Goal: Check status: Check status

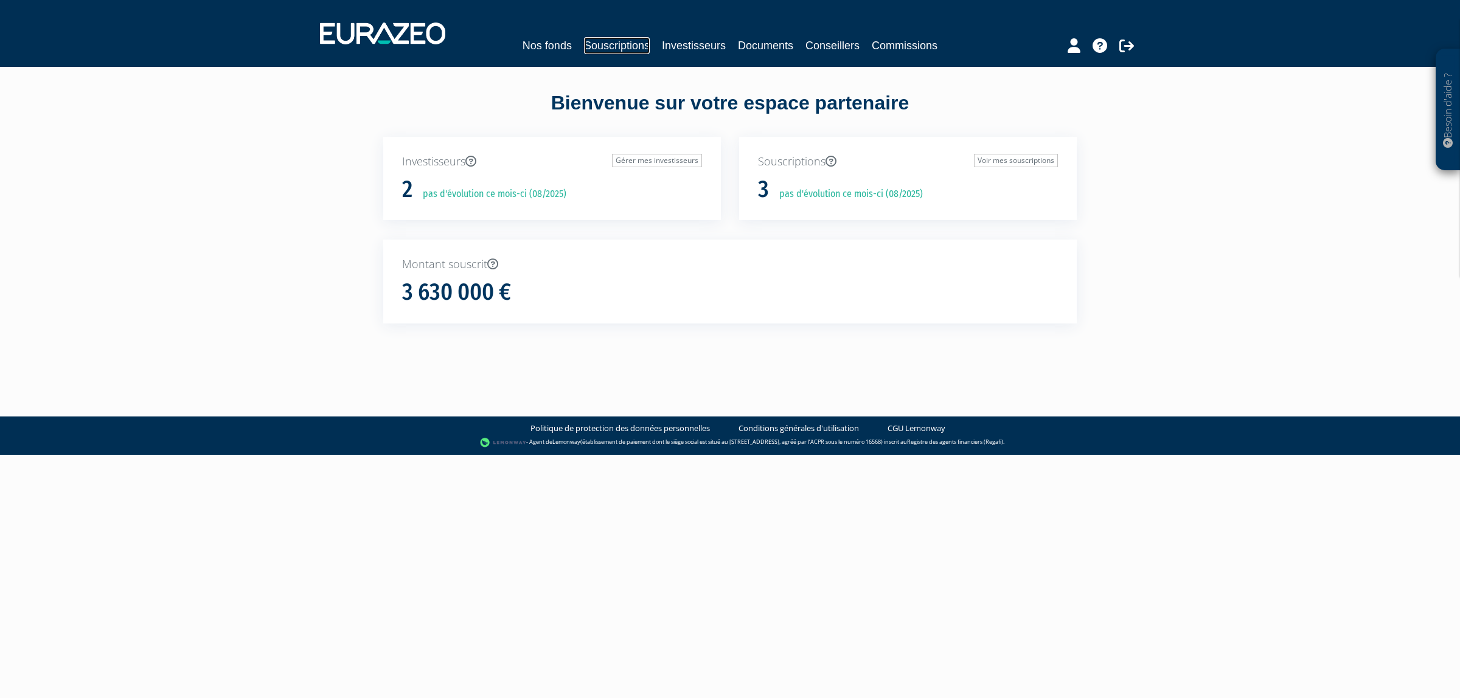
click at [593, 38] on link "Souscriptions" at bounding box center [617, 45] width 66 height 17
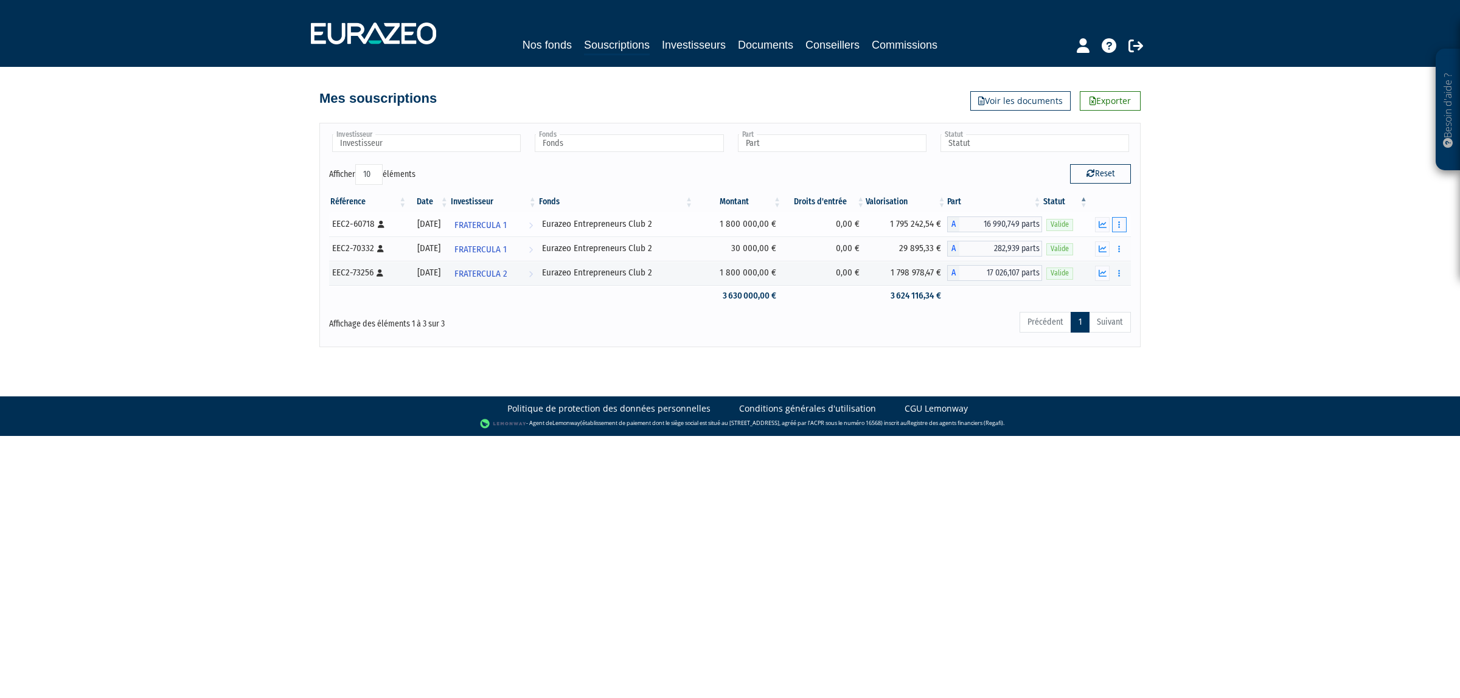
click at [1121, 227] on button "button" at bounding box center [1119, 224] width 15 height 15
click at [1154, 240] on div "Besoin d'aide ? × J'ai besoin d'aide Si vous avez une question à propos du fonc…" at bounding box center [730, 173] width 1460 height 347
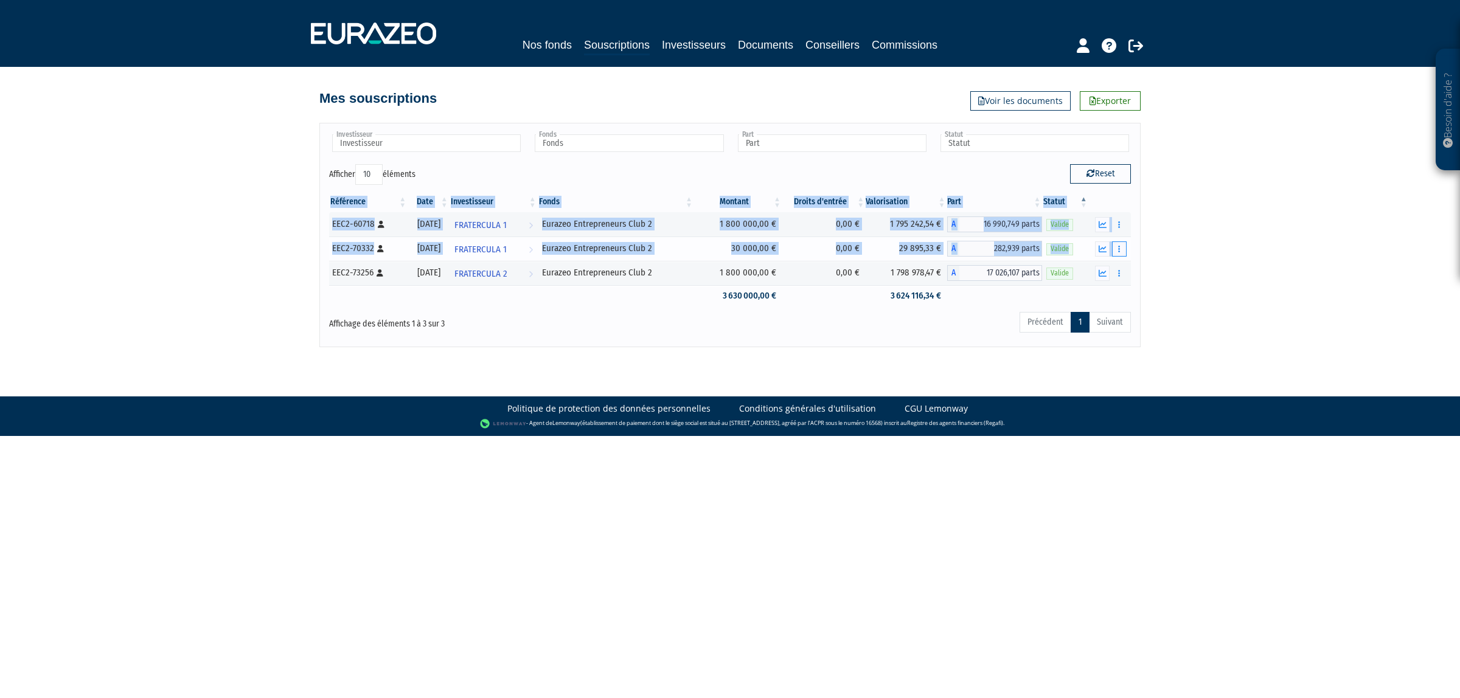
drag, startPoint x: 1140, startPoint y: 260, endPoint x: 1115, endPoint y: 247, distance: 27.8
click at [1115, 247] on div "Investisseur FRATERCULA 1 FRATERCULA 2 Investisseur Fonds Eurazeo Entrepreneurs…" at bounding box center [729, 235] width 821 height 224
click at [1115, 247] on button "button" at bounding box center [1119, 249] width 15 height 15
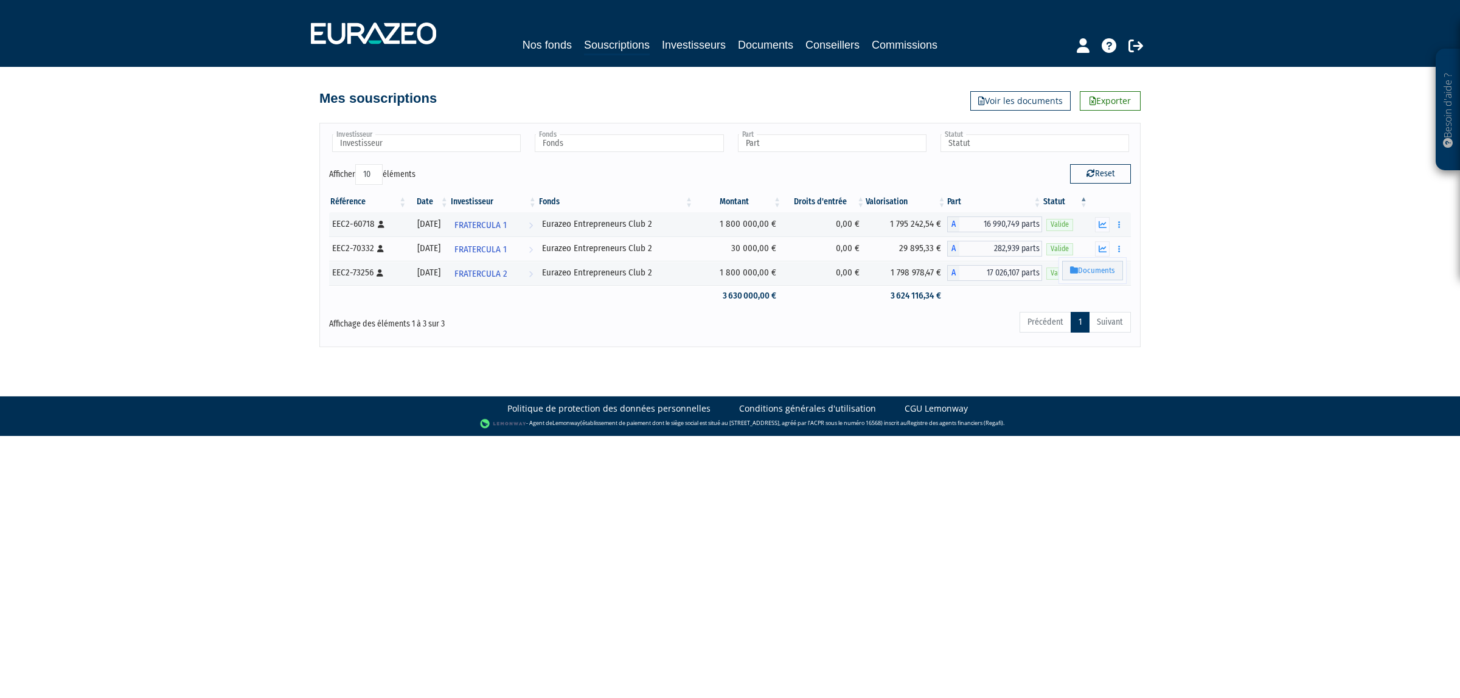
click at [1182, 251] on div "Besoin d'aide ? × J'ai besoin d'aide Si vous avez une question à propos du fonc…" at bounding box center [730, 173] width 1460 height 347
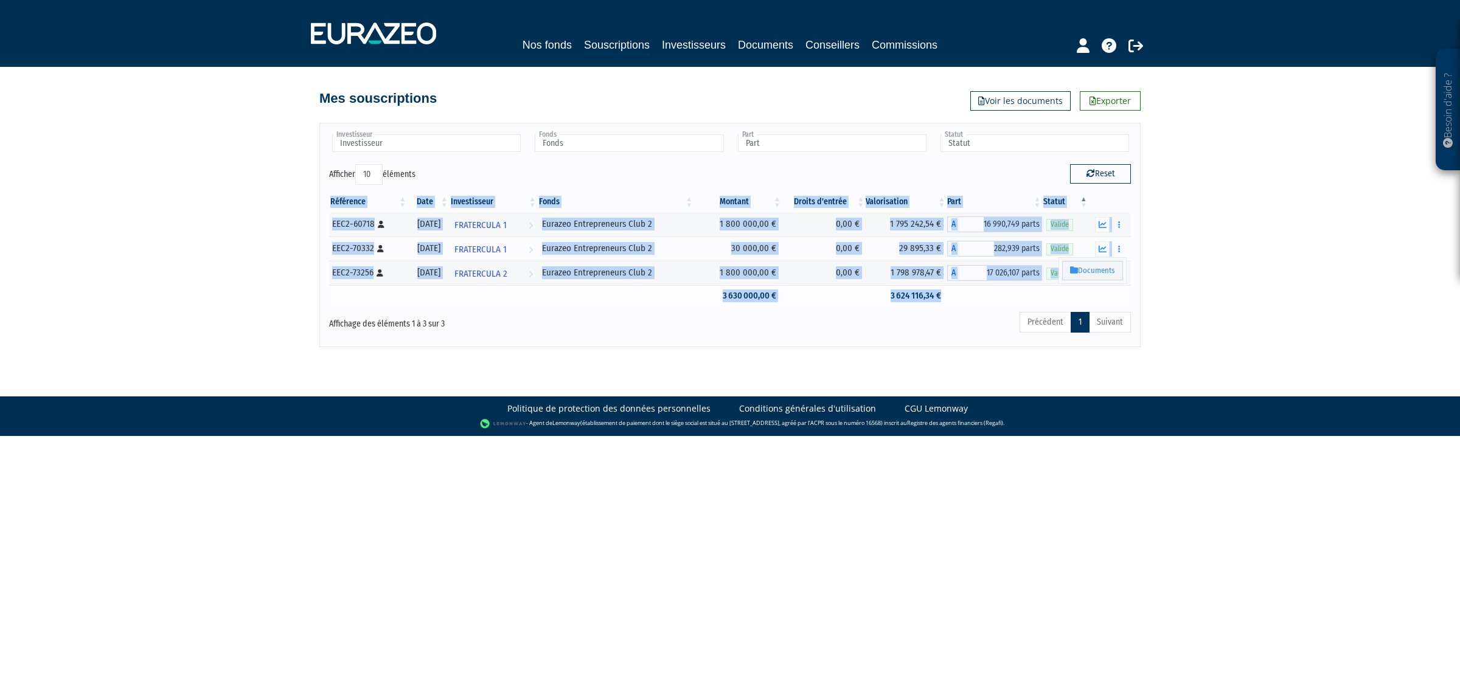
drag, startPoint x: 1156, startPoint y: 296, endPoint x: 986, endPoint y: 302, distance: 169.9
click at [986, 302] on div "Besoin d'aide ? × J'ai besoin d'aide Si vous avez une question à propos du fonc…" at bounding box center [730, 173] width 1460 height 347
click at [986, 302] on td at bounding box center [995, 295] width 96 height 21
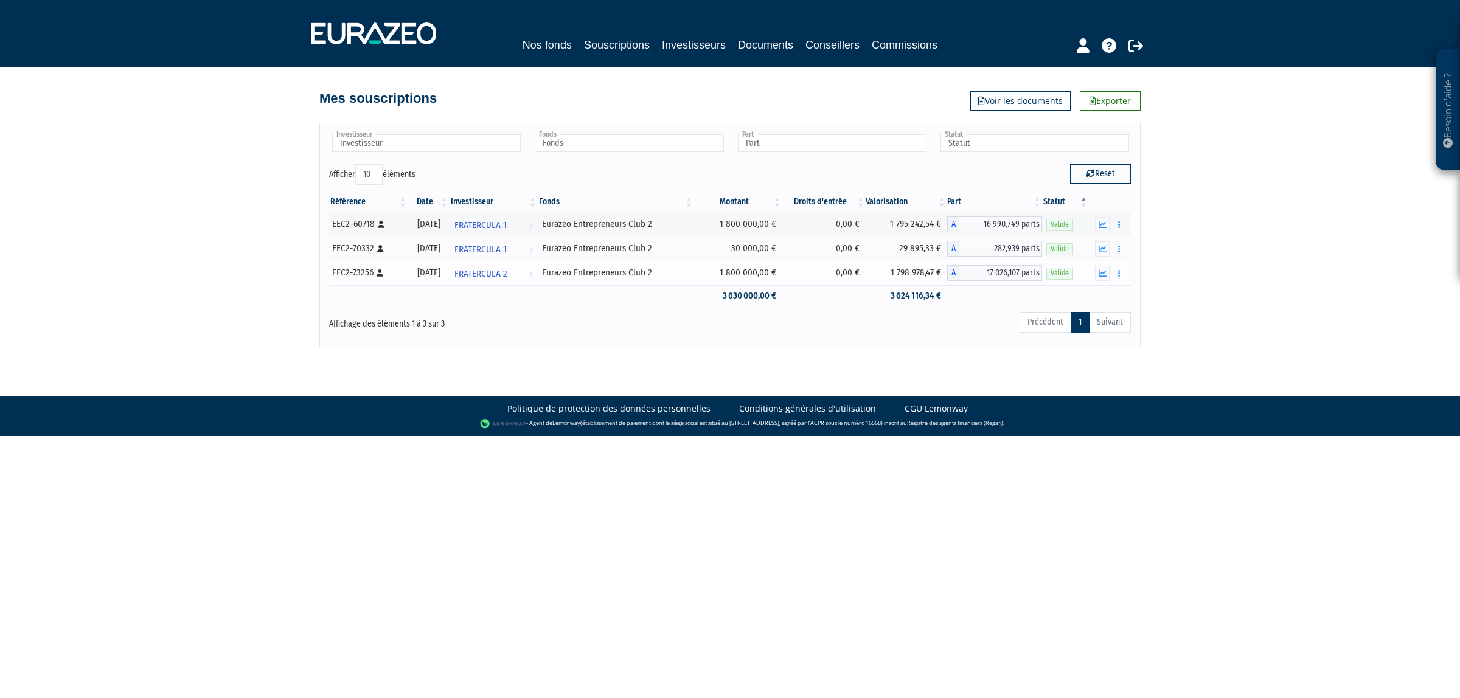
click at [999, 280] on span "17 026,107 parts" at bounding box center [1000, 273] width 83 height 16
click at [1120, 274] on icon "button" at bounding box center [1119, 274] width 2 height 8
click at [1207, 312] on div "Besoin d'aide ? × J'ai besoin d'aide Si vous avez une question à propos du fonc…" at bounding box center [730, 173] width 1460 height 347
click at [1123, 280] on button "button" at bounding box center [1119, 273] width 15 height 15
click at [1106, 293] on link "Documents" at bounding box center [1092, 295] width 61 height 20
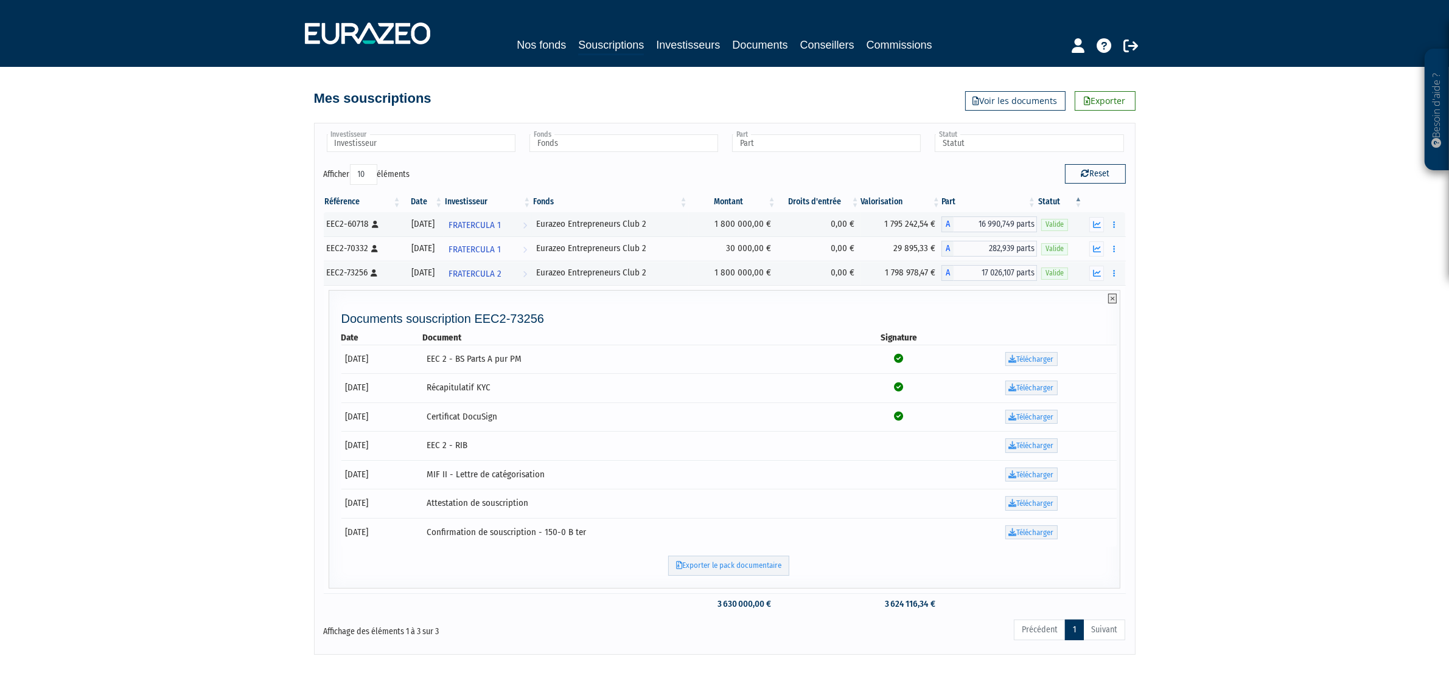
click at [1112, 297] on icon at bounding box center [1112, 299] width 9 height 10
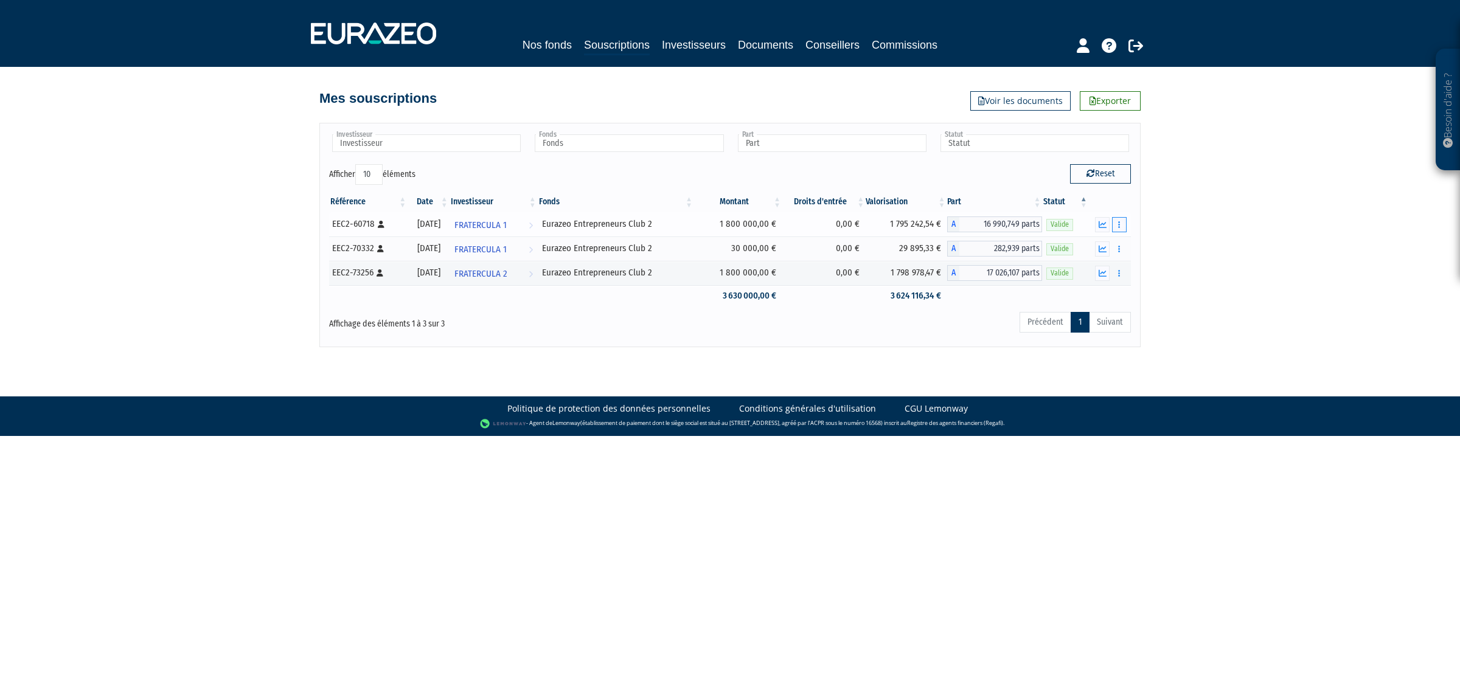
click at [1115, 229] on button "button" at bounding box center [1119, 224] width 15 height 15
click at [1104, 225] on icon "button" at bounding box center [1103, 225] width 8 height 8
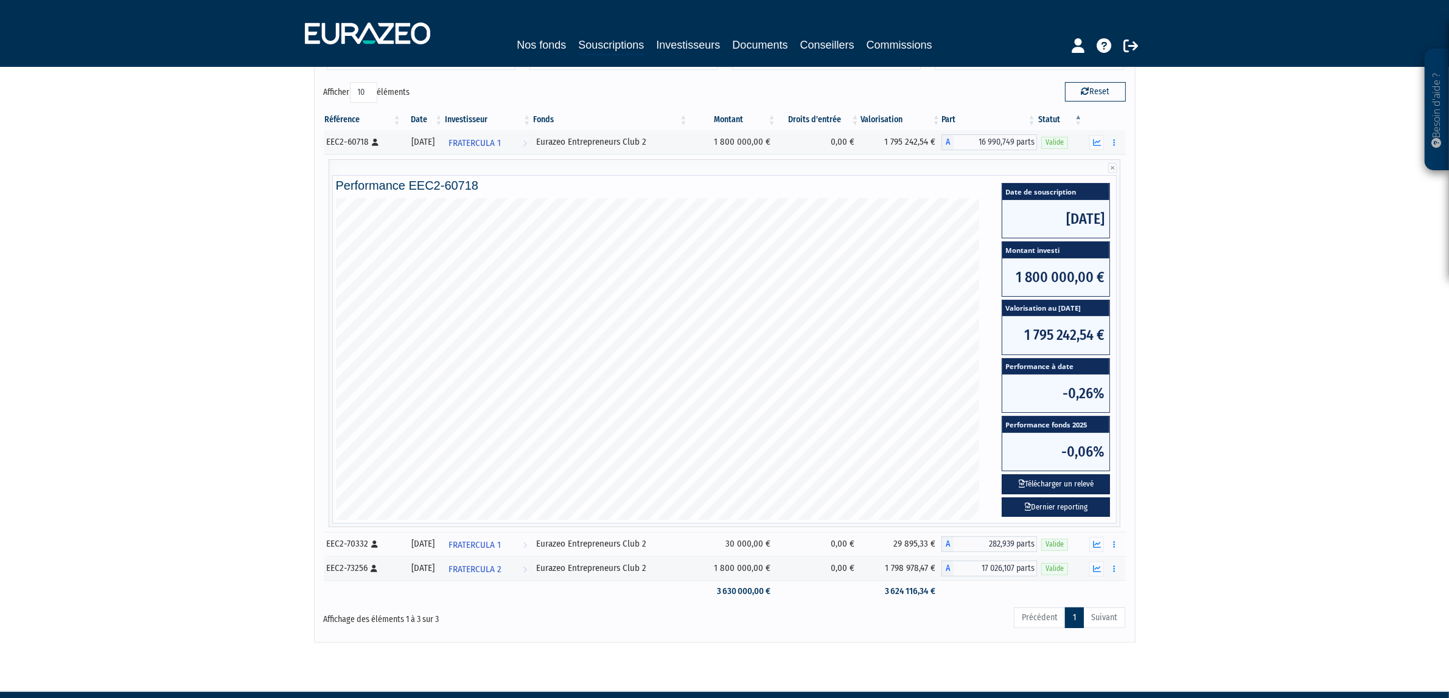
scroll to position [83, 0]
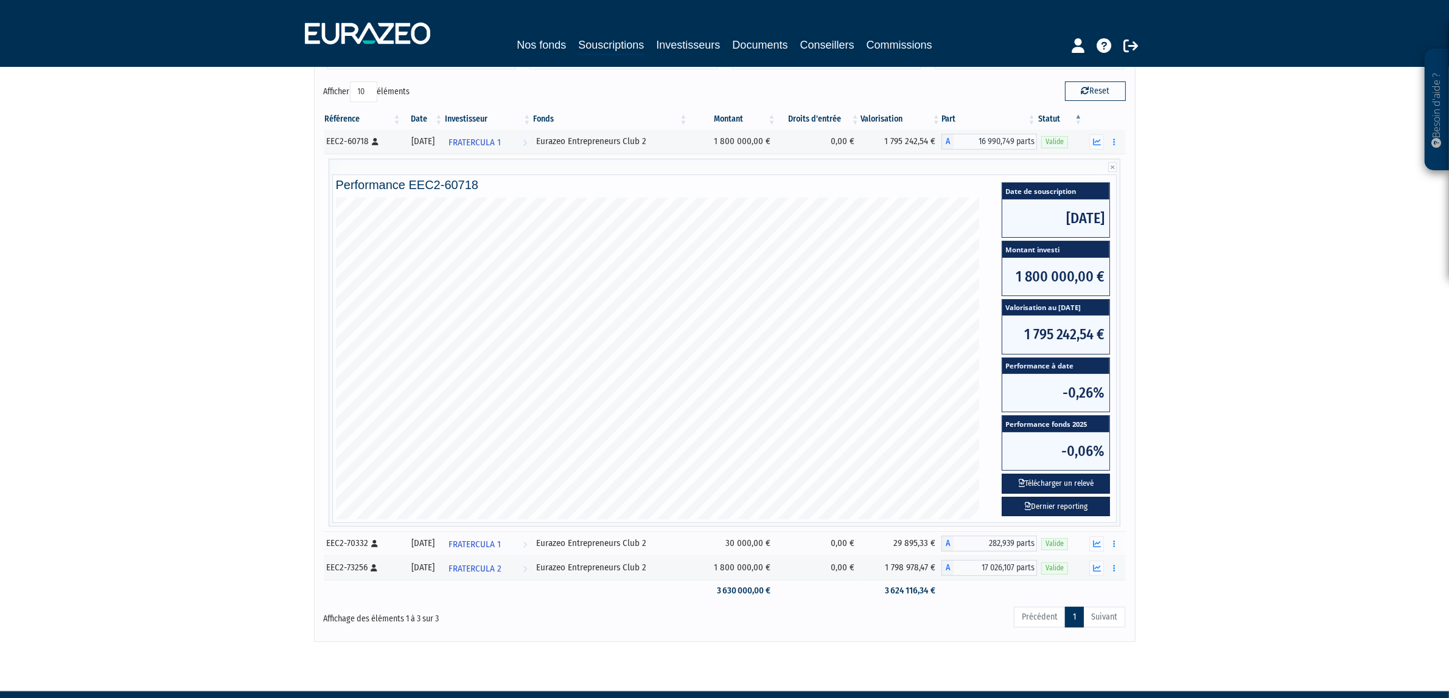
click at [281, 286] on div "Besoin d'aide ? × J'ai besoin d'aide Si vous avez une question à propos du fonc…" at bounding box center [724, 279] width 1449 height 725
click at [636, 545] on div "Eurazeo Entrepreneurs Club 2" at bounding box center [610, 543] width 148 height 13
click at [1102, 552] on button "button" at bounding box center [1096, 544] width 15 height 15
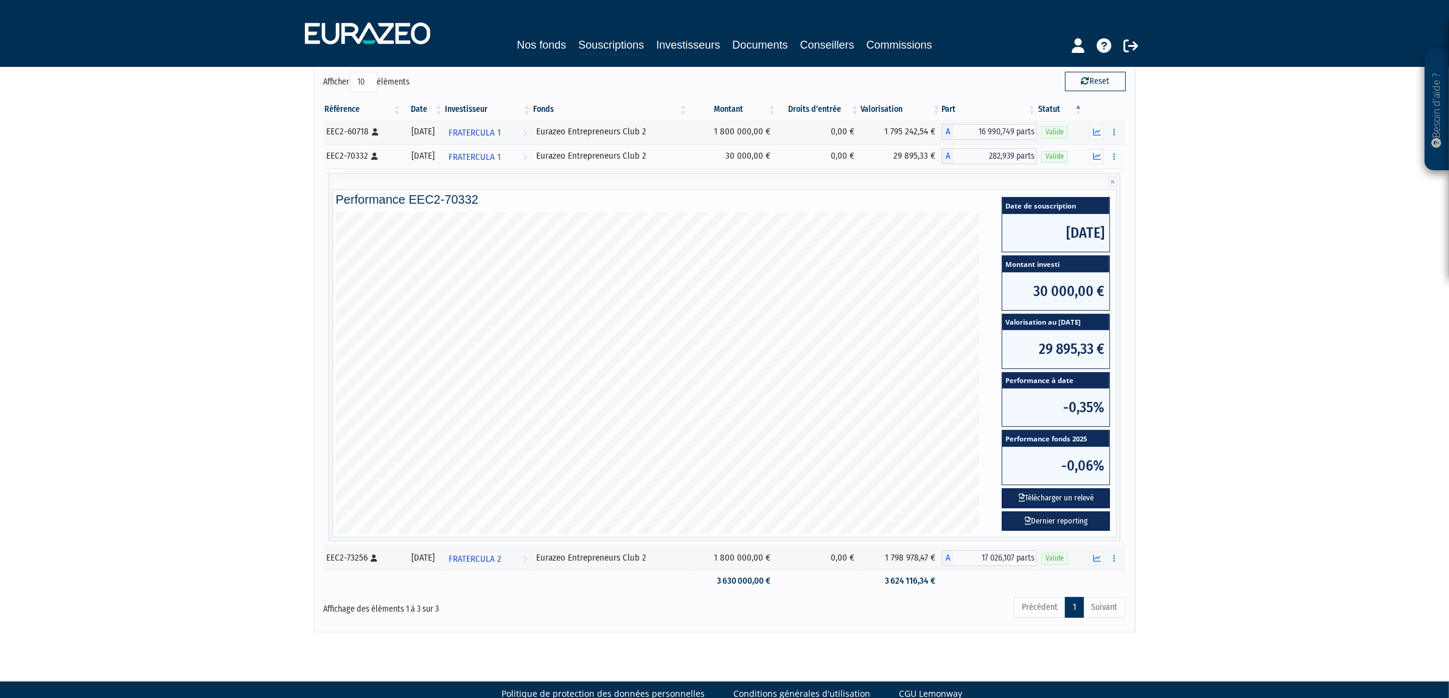
scroll to position [117, 0]
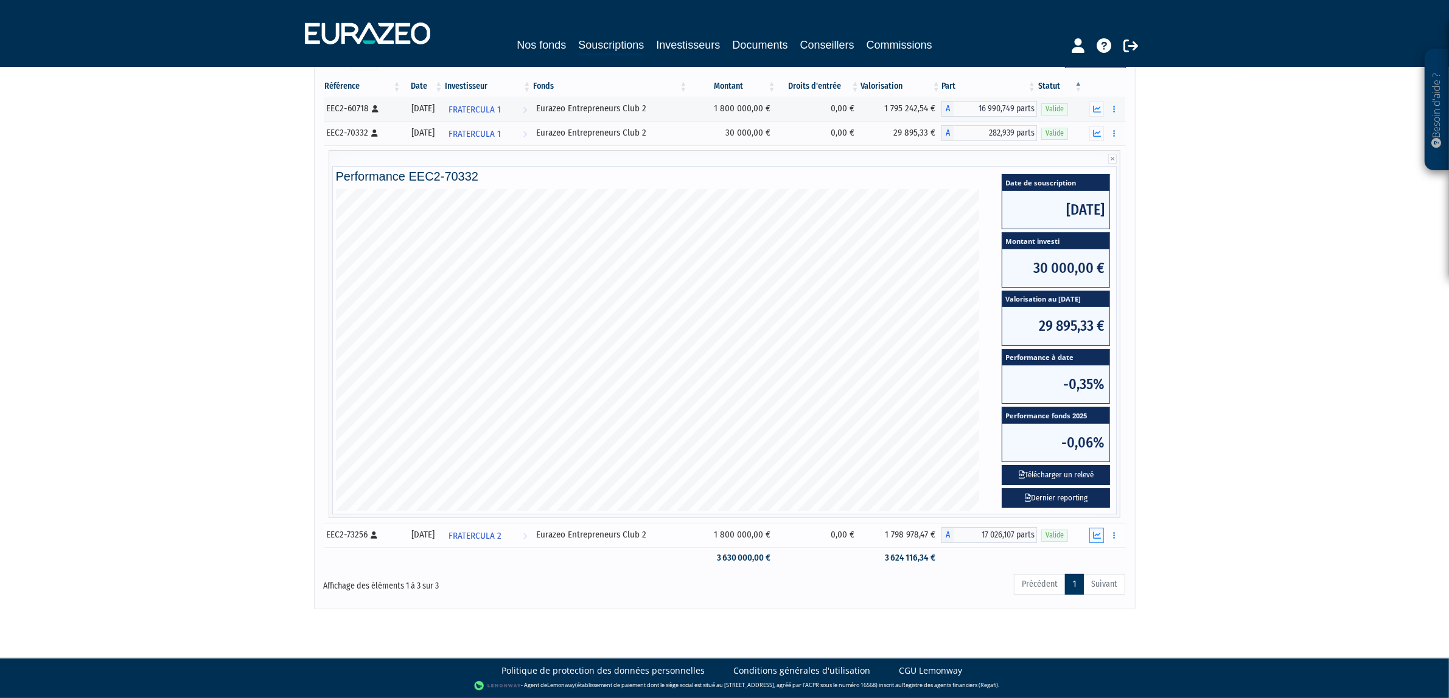
click at [1099, 542] on button "button" at bounding box center [1096, 535] width 15 height 15
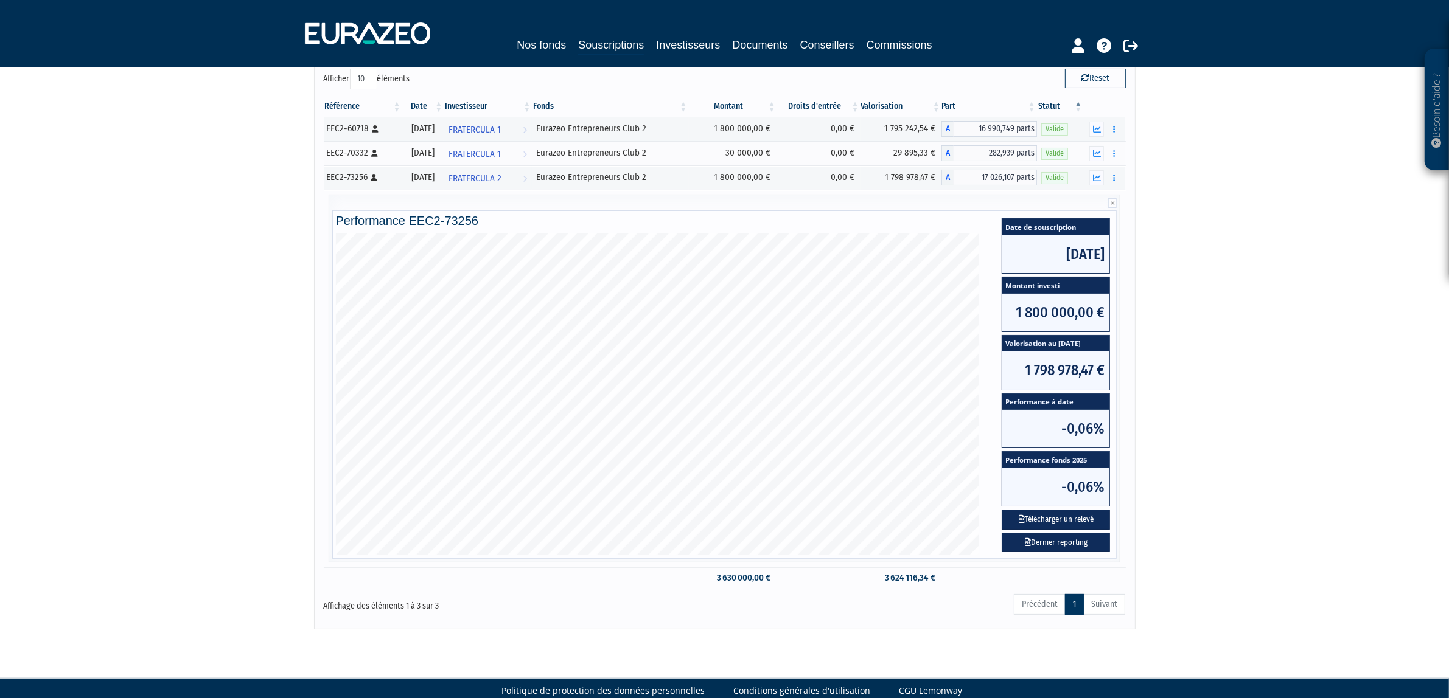
scroll to position [96, 0]
